Goal: Communication & Community: Answer question/provide support

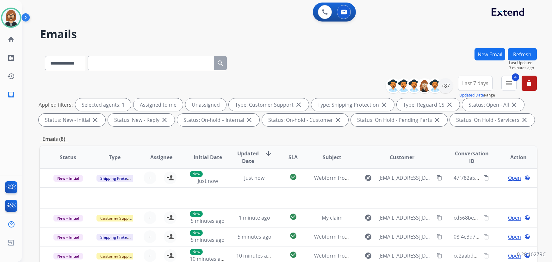
select select "**********"
click at [526, 52] on button "Refresh" at bounding box center [522, 54] width 29 height 12
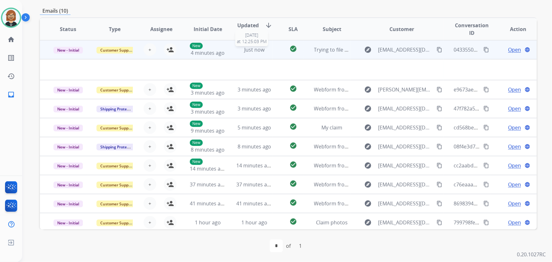
click at [267, 50] on div "Just now" at bounding box center [254, 50] width 36 height 8
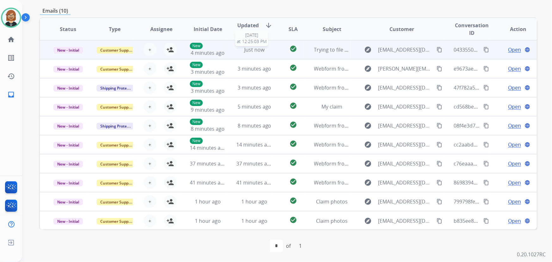
click at [267, 50] on div "Just now" at bounding box center [254, 50] width 36 height 8
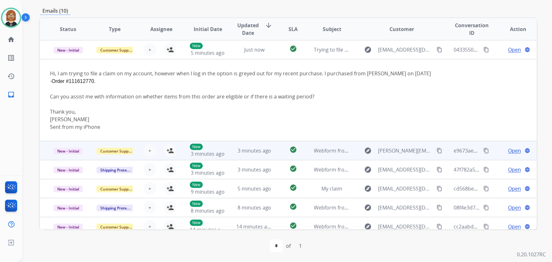
click at [278, 156] on td "check_circle" at bounding box center [288, 150] width 31 height 19
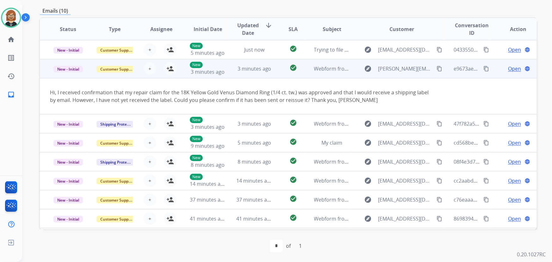
scroll to position [19, 0]
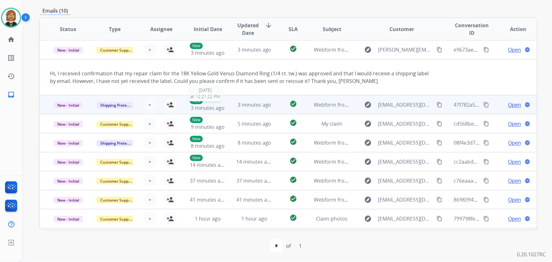
click at [214, 108] on span "3 minutes ago" at bounding box center [208, 107] width 34 height 7
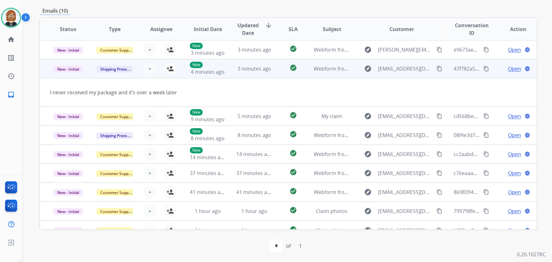
scroll to position [29, 0]
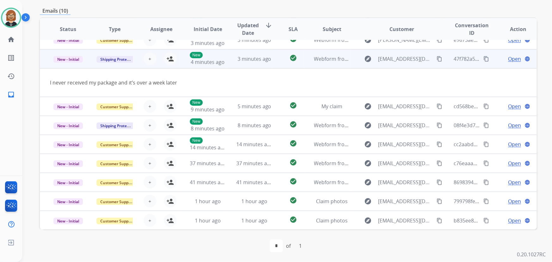
click at [508, 59] on span "Open" at bounding box center [514, 59] width 13 height 8
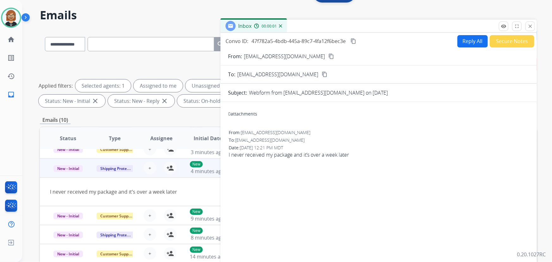
scroll to position [13, 0]
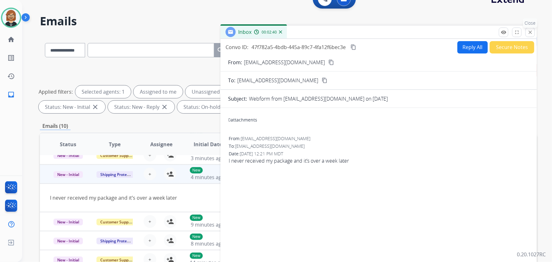
click at [530, 29] on mat-icon "close" at bounding box center [531, 32] width 6 height 6
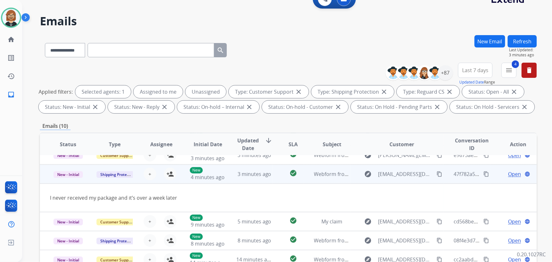
click at [437, 173] on mat-icon "content_copy" at bounding box center [440, 174] width 6 height 6
click at [171, 173] on mat-icon "person_add" at bounding box center [170, 174] width 8 height 8
click at [516, 171] on span "Open" at bounding box center [514, 174] width 13 height 8
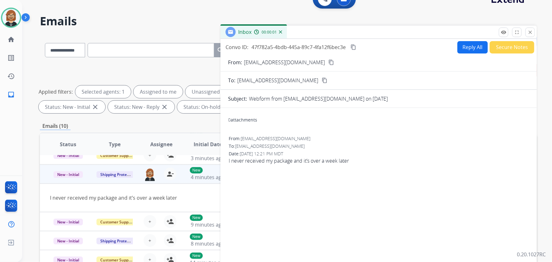
click at [475, 44] on button "Reply All" at bounding box center [473, 47] width 30 height 12
select select "**********"
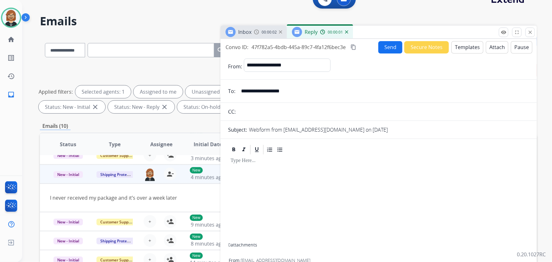
click at [471, 48] on button "Templates" at bounding box center [468, 47] width 32 height 12
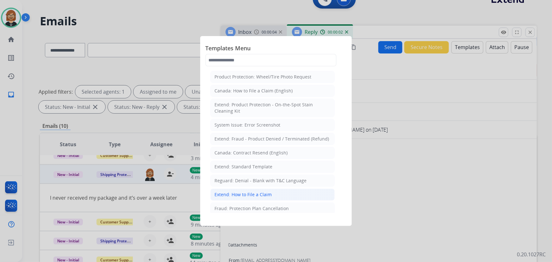
click at [273, 193] on li "Extend: How to File a Claim" at bounding box center [272, 195] width 124 height 12
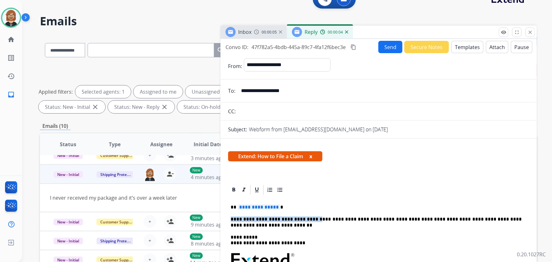
click at [313, 216] on p "**********" at bounding box center [376, 222] width 291 height 12
drag, startPoint x: 324, startPoint y: 219, endPoint x: 230, endPoint y: 221, distance: 94.3
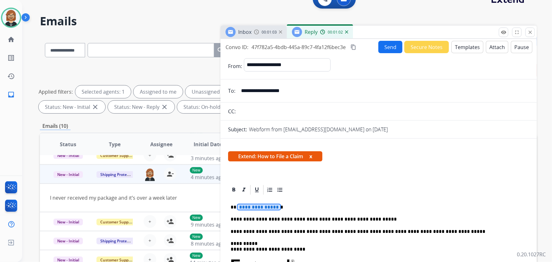
click at [261, 209] on span "**********" at bounding box center [259, 206] width 43 height 5
click at [259, 207] on span "**********" at bounding box center [259, 206] width 43 height 5
click at [251, 206] on strong "********" at bounding box center [248, 207] width 21 height 5
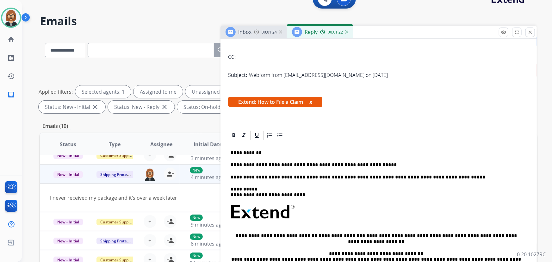
scroll to position [0, 0]
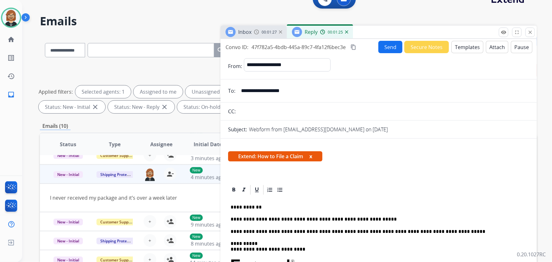
click at [389, 42] on button "Send" at bounding box center [390, 47] width 24 height 12
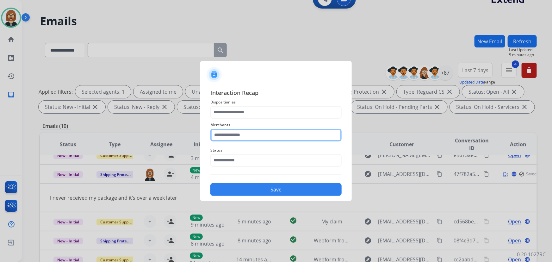
click at [265, 131] on input "text" at bounding box center [275, 135] width 131 height 13
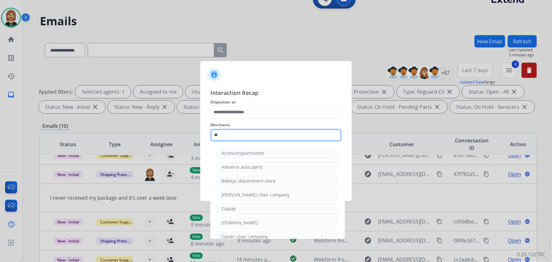
type input "*"
click at [254, 133] on input "text" at bounding box center [275, 135] width 131 height 13
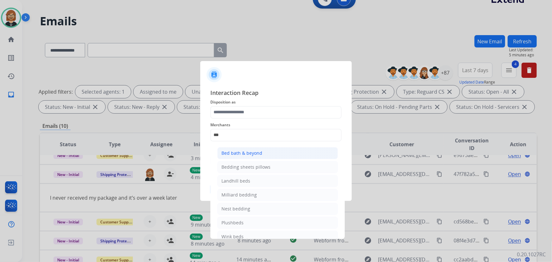
click at [254, 152] on div "Bed bath & beyond" at bounding box center [242, 153] width 41 height 6
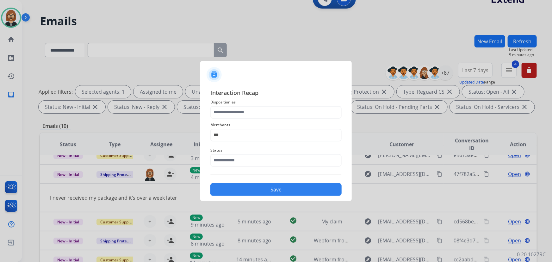
type input "**********"
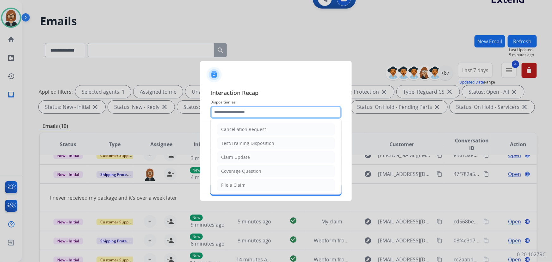
click at [257, 109] on input "text" at bounding box center [275, 112] width 131 height 13
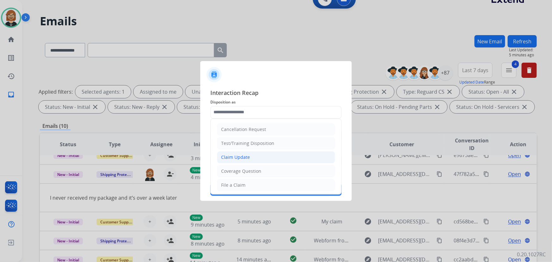
click at [260, 159] on li "Claim Update" at bounding box center [276, 157] width 118 height 12
type input "**********"
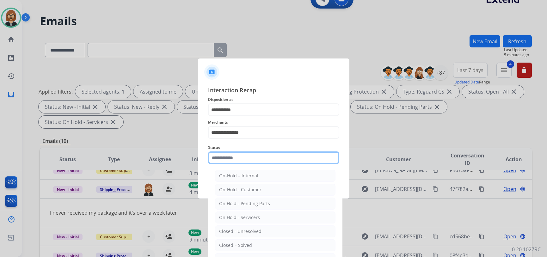
click at [257, 160] on input "text" at bounding box center [273, 158] width 131 height 13
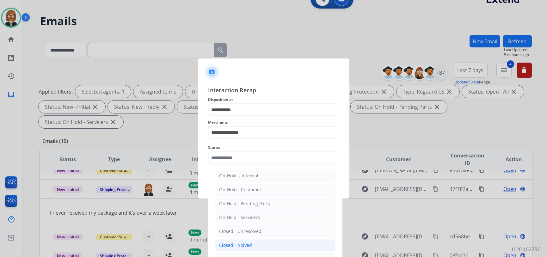
click at [265, 250] on li "Closed – Solved" at bounding box center [275, 246] width 121 height 12
type input "**********"
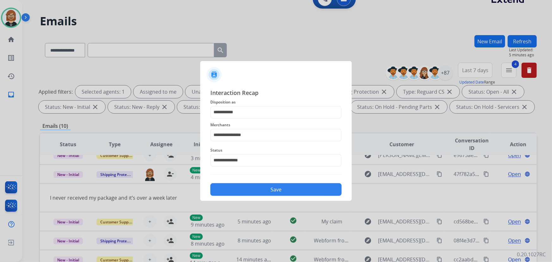
click at [269, 193] on button "Save" at bounding box center [275, 189] width 131 height 13
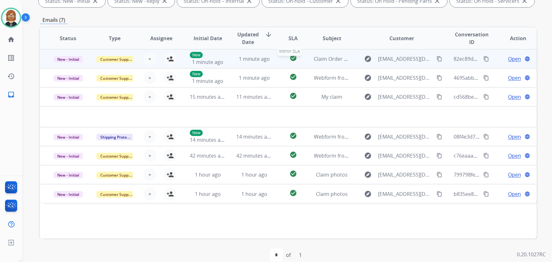
scroll to position [128, 0]
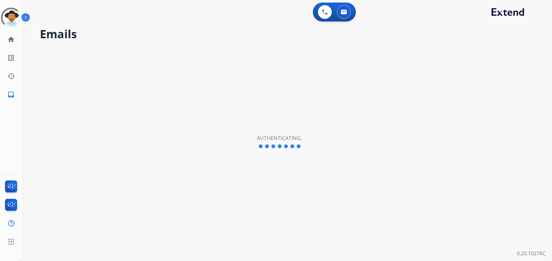
select select "**********"
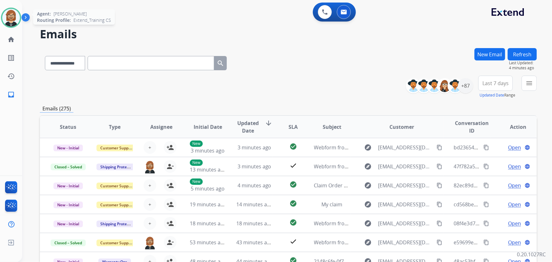
click at [13, 12] on img at bounding box center [11, 18] width 18 height 18
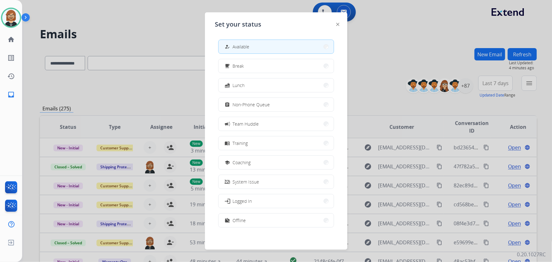
click at [123, 30] on div at bounding box center [276, 131] width 552 height 262
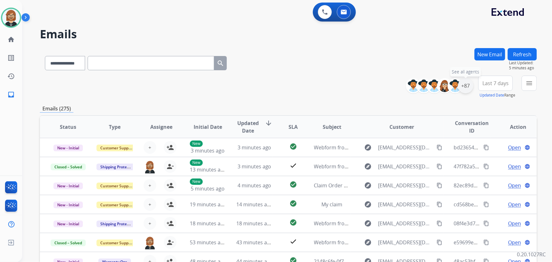
click at [467, 86] on div "+87" at bounding box center [465, 85] width 15 height 15
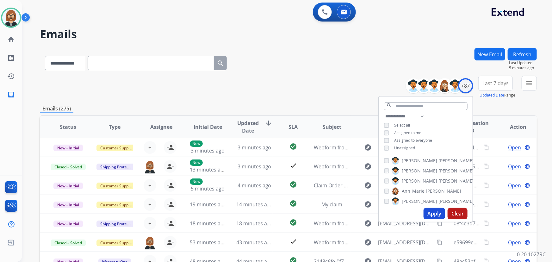
click at [432, 215] on button "Apply" at bounding box center [435, 213] width 22 height 11
click at [528, 82] on mat-icon "menu" at bounding box center [530, 83] width 8 height 8
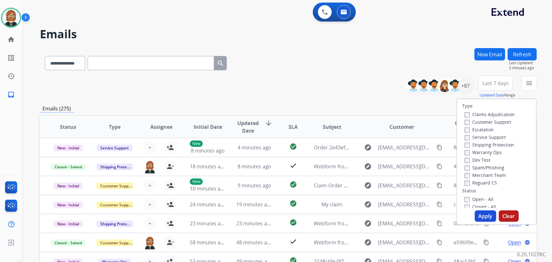
click at [482, 182] on label "Reguard CS" at bounding box center [481, 183] width 32 height 6
click at [488, 122] on label "Customer Support" at bounding box center [488, 122] width 47 height 6
click at [488, 144] on label "Shipping Protection" at bounding box center [489, 145] width 49 height 6
click at [478, 202] on label "Open - All" at bounding box center [479, 199] width 29 height 6
click at [481, 215] on button "Apply" at bounding box center [486, 215] width 22 height 11
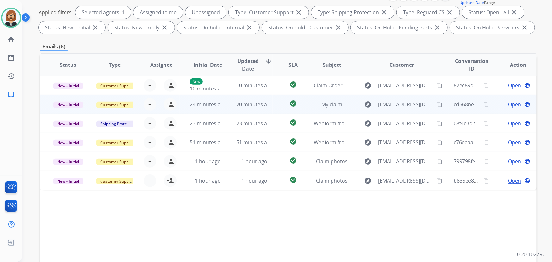
scroll to position [115, 0]
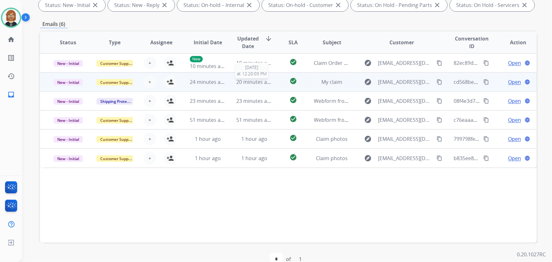
click at [240, 84] on span "20 minutes ago" at bounding box center [254, 81] width 37 height 7
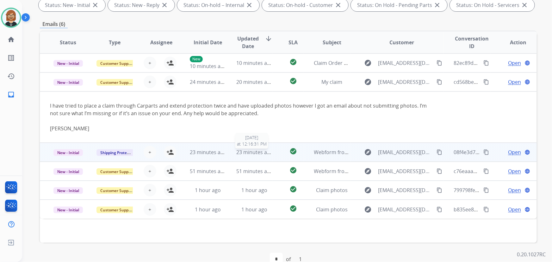
click at [265, 152] on span "23 minutes ago" at bounding box center [254, 152] width 37 height 7
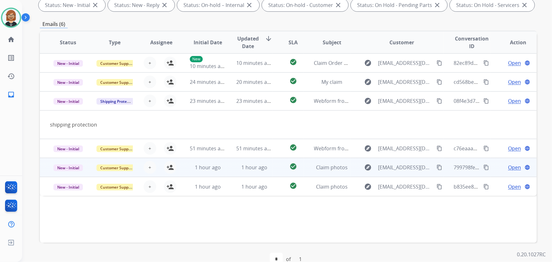
click at [274, 166] on td "check_circle" at bounding box center [288, 167] width 31 height 19
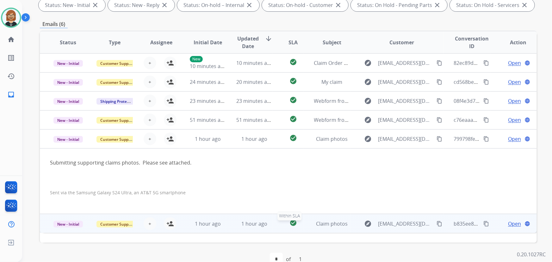
click at [284, 222] on div "check_circle" at bounding box center [293, 223] width 21 height 9
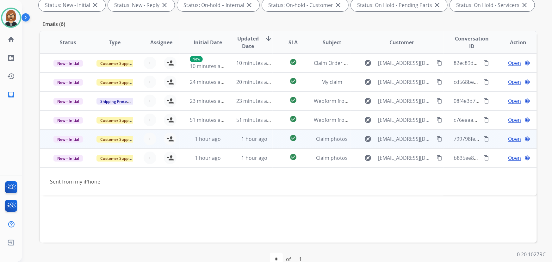
click at [275, 137] on td "check_circle" at bounding box center [288, 138] width 31 height 19
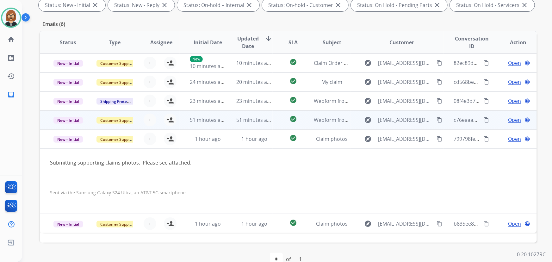
click at [277, 125] on td "check_circle" at bounding box center [288, 119] width 31 height 19
